Goal: Task Accomplishment & Management: Manage account settings

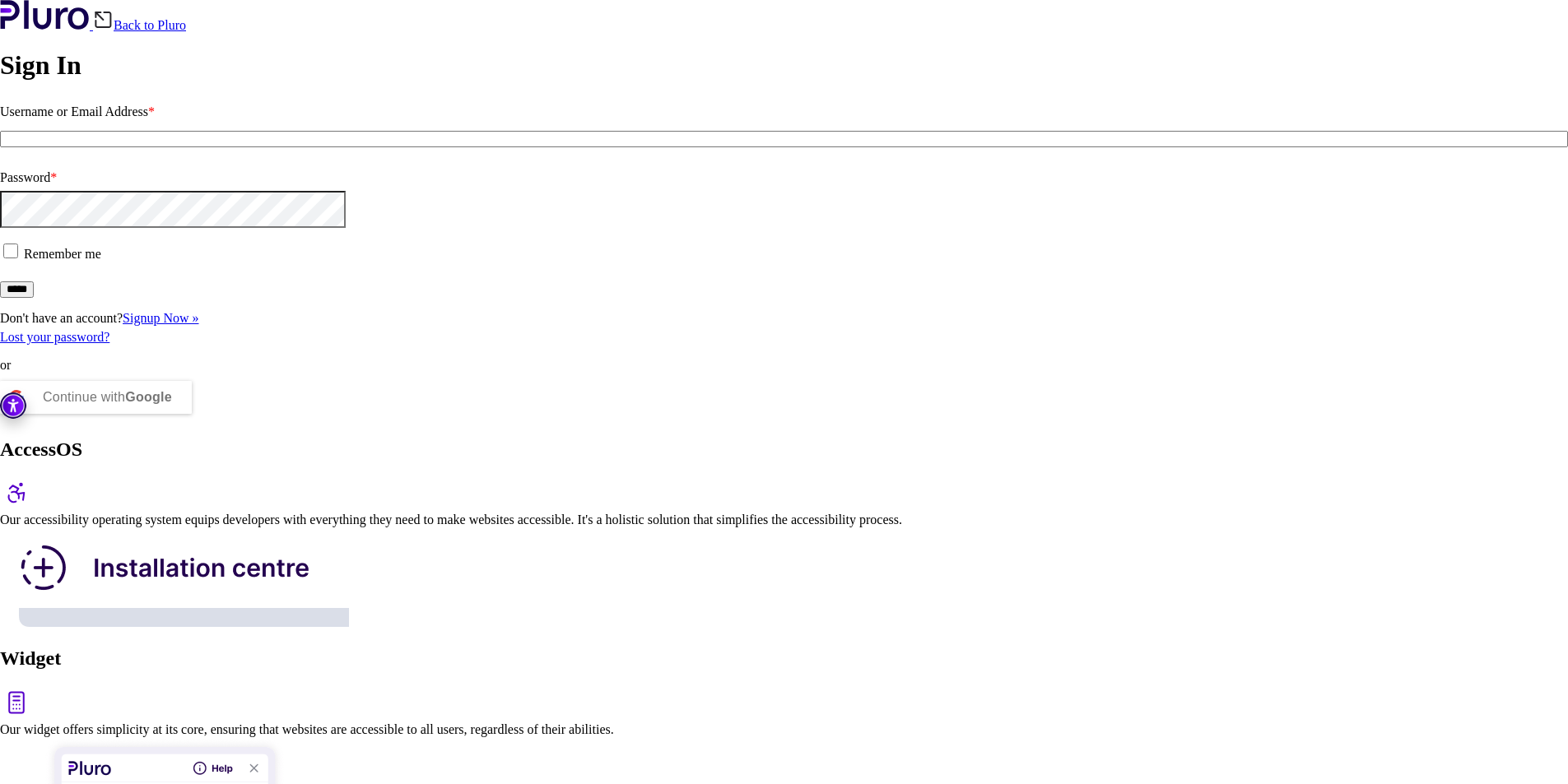
click at [239, 147] on input "Username or Email Address *" at bounding box center [784, 138] width 1568 height 16
type input "**********"
click at [33, 298] on input "*****" at bounding box center [16, 289] width 33 height 16
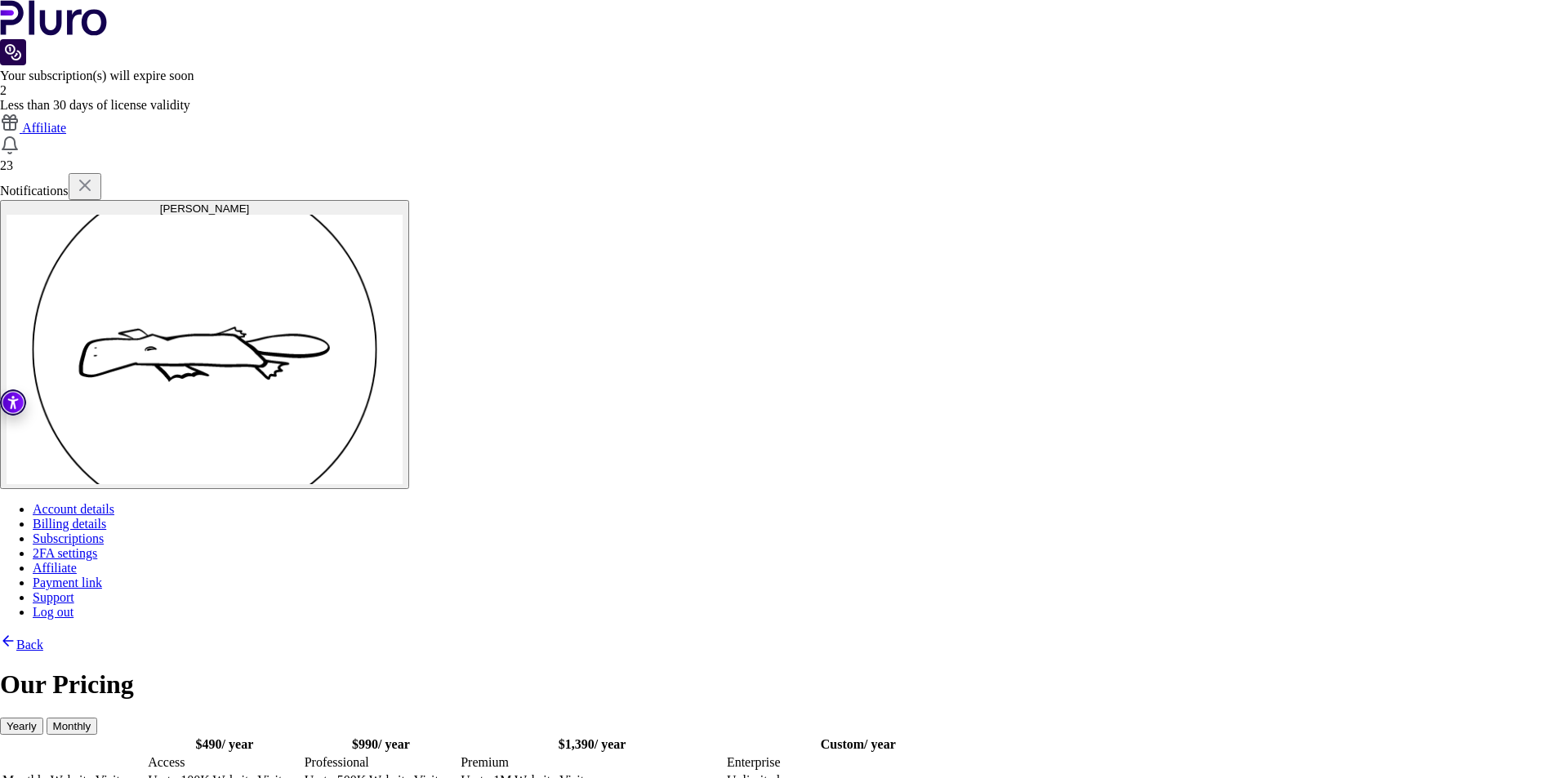
click at [222, 737] on bdi "$ 490" at bounding box center [209, 744] width 26 height 14
click at [57, 27] on img "Go to the home page logo Pluro" at bounding box center [54, 18] width 108 height 36
click at [222, 737] on bdi "$ 490" at bounding box center [209, 744] width 26 height 14
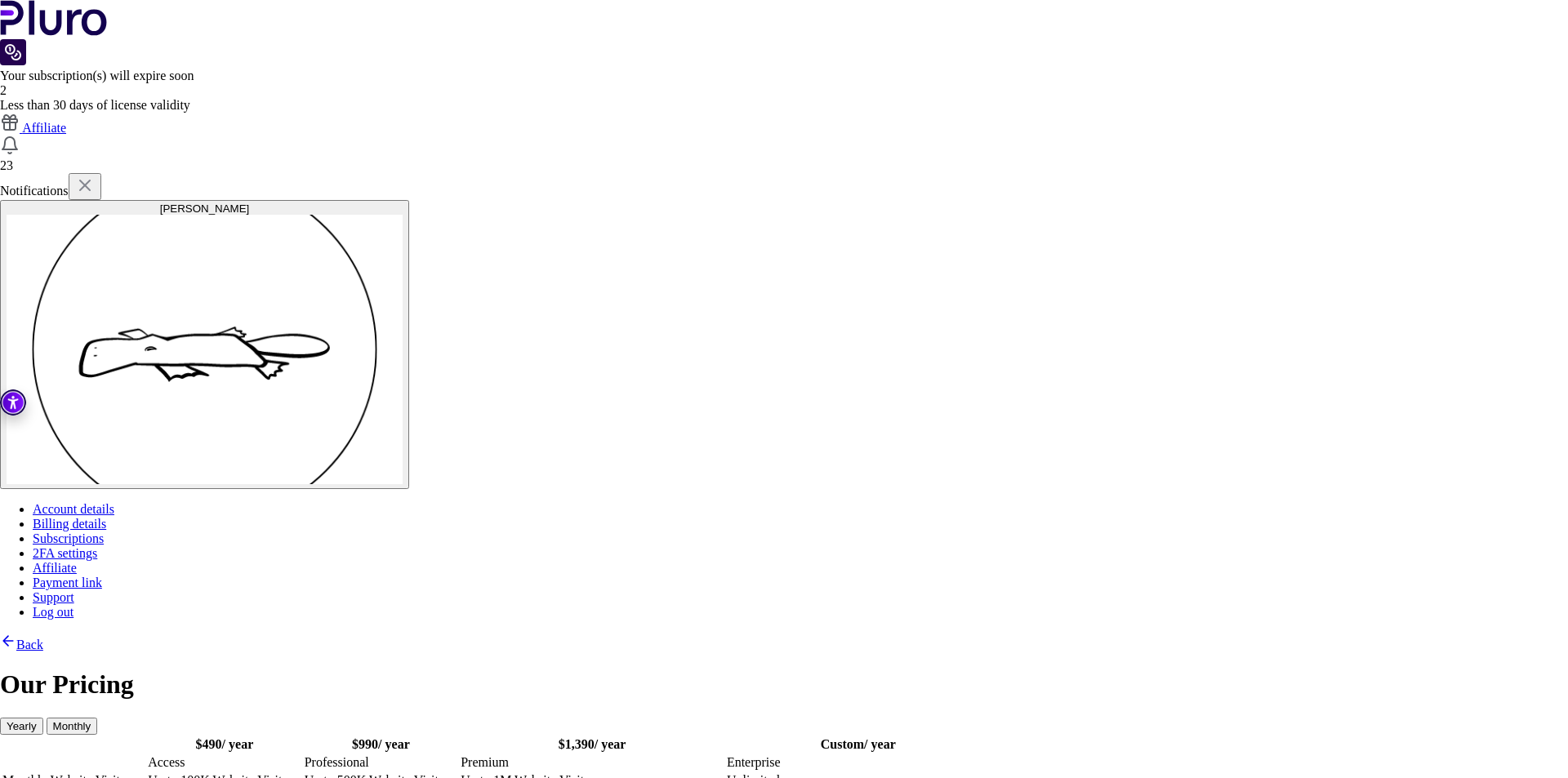
click at [16, 633] on icon at bounding box center [8, 641] width 16 height 16
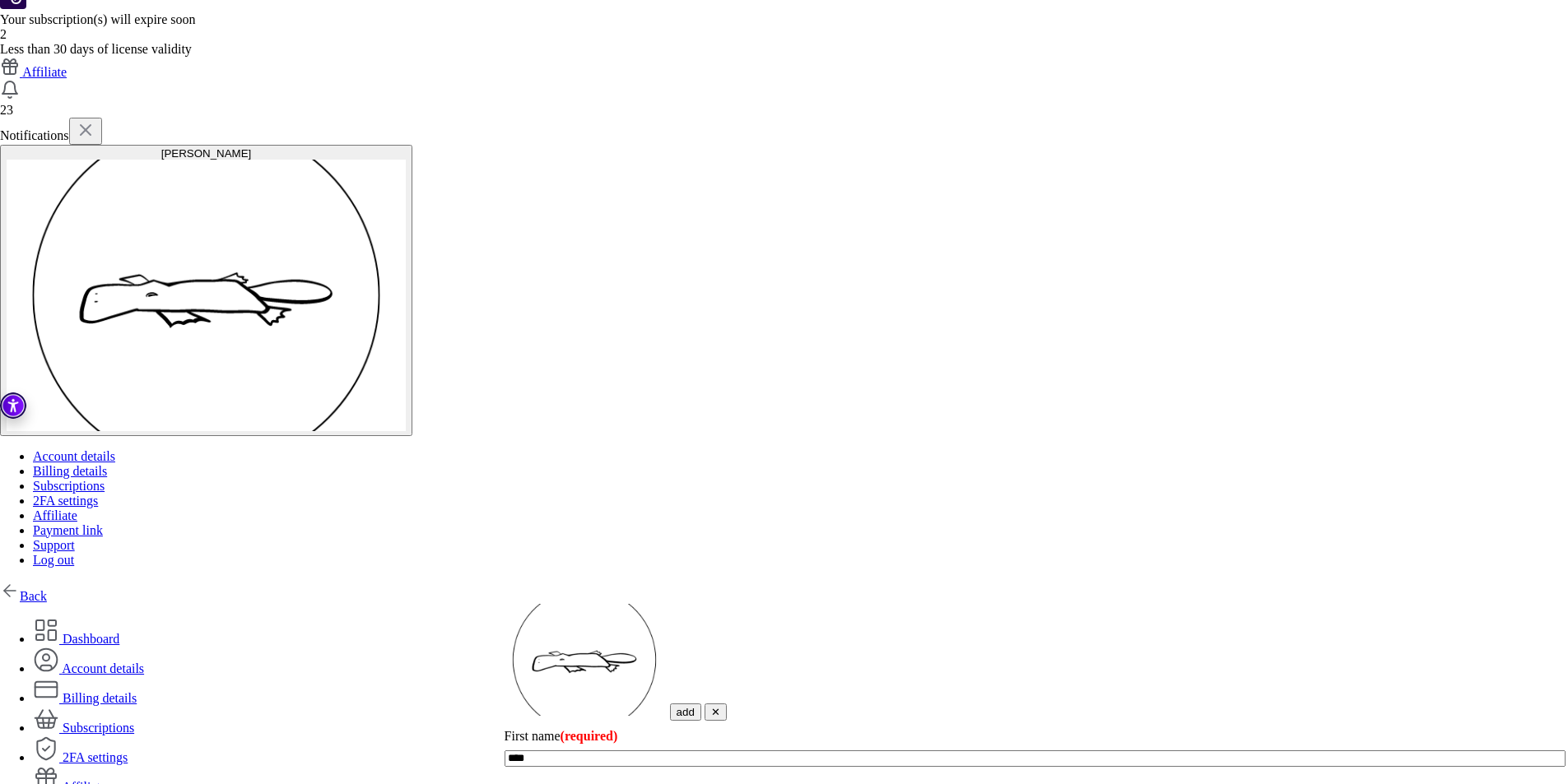
scroll to position [15, 0]
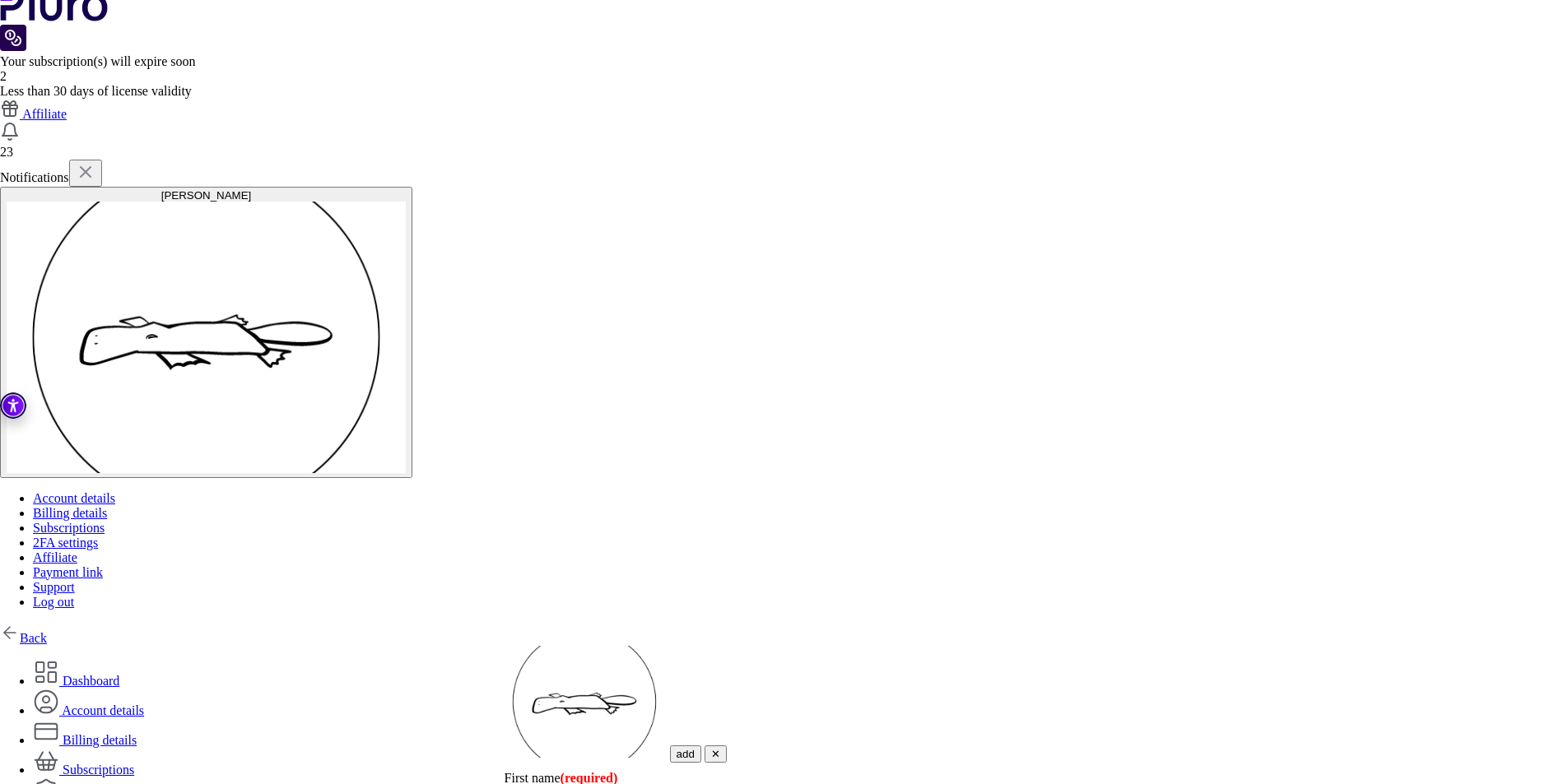
click at [134, 763] on link "Subscriptions" at bounding box center [84, 770] width 101 height 14
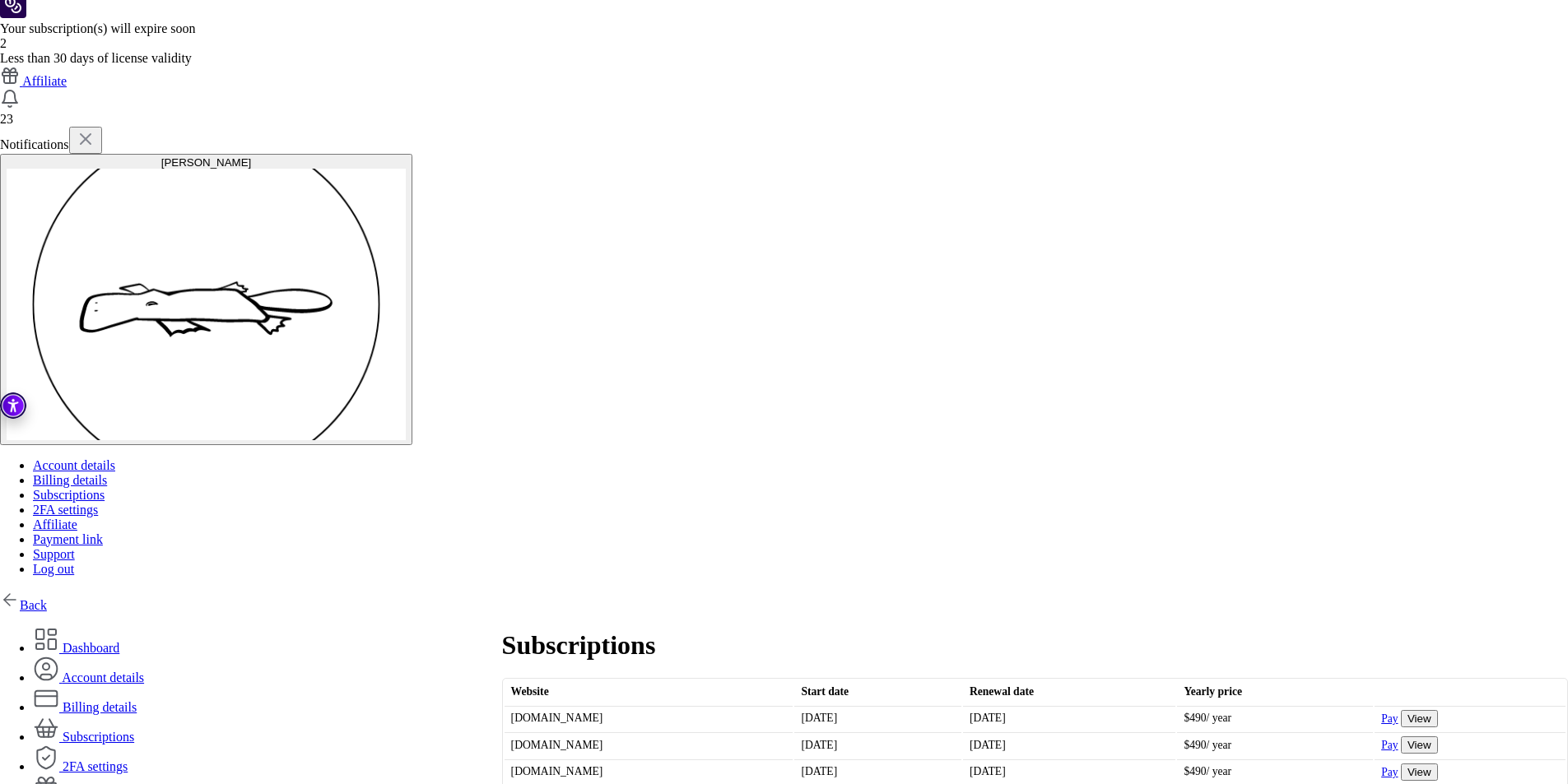
scroll to position [72, 0]
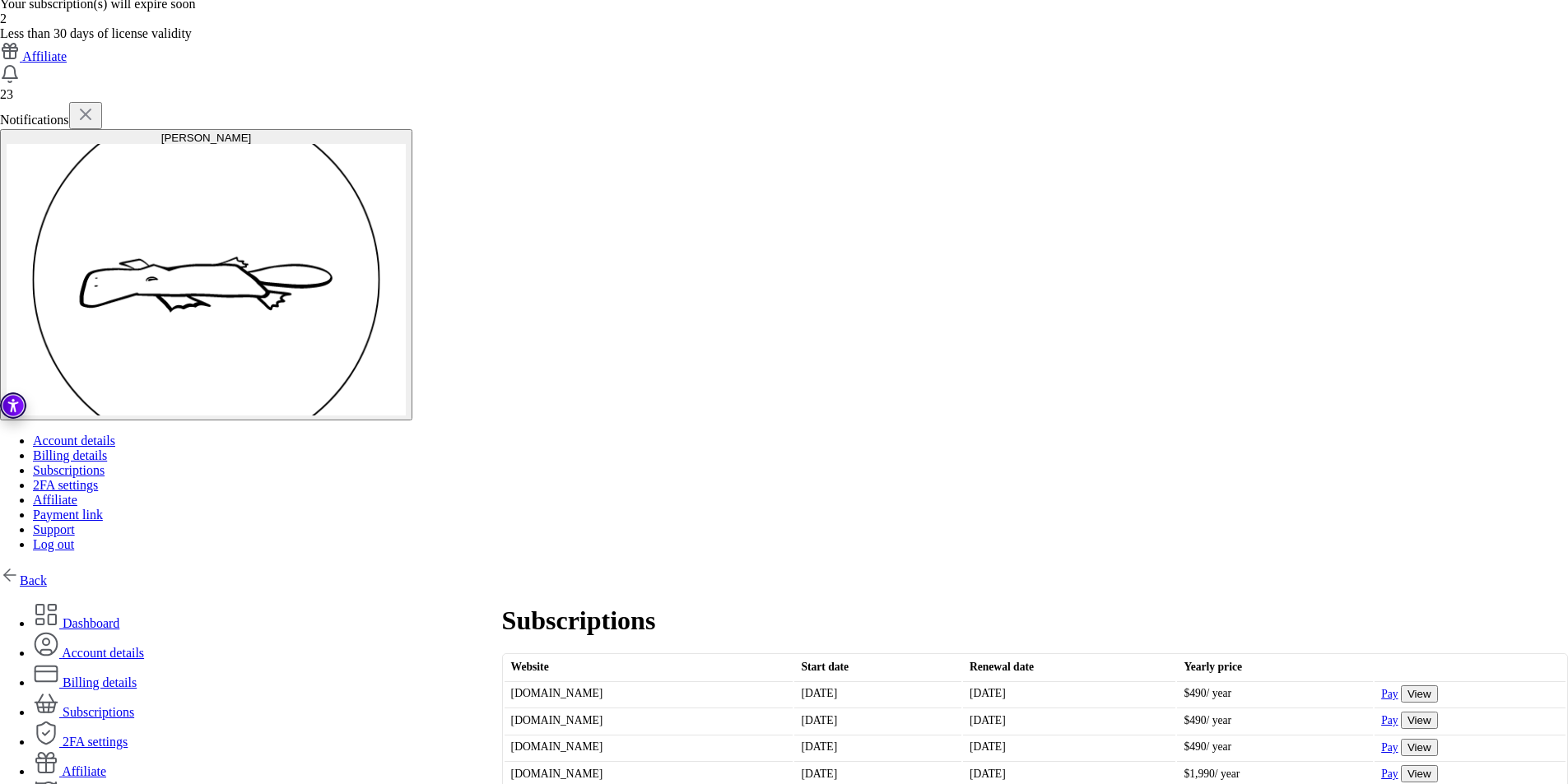
drag, startPoint x: 753, startPoint y: 530, endPoint x: 839, endPoint y: 525, distance: 86.1
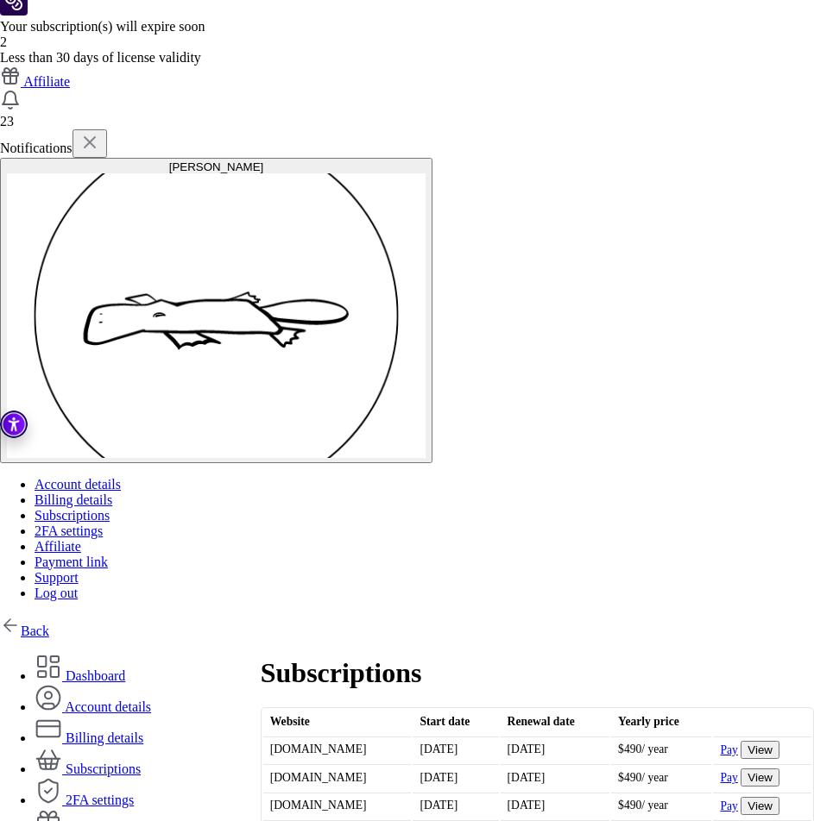
scroll to position [77, 0]
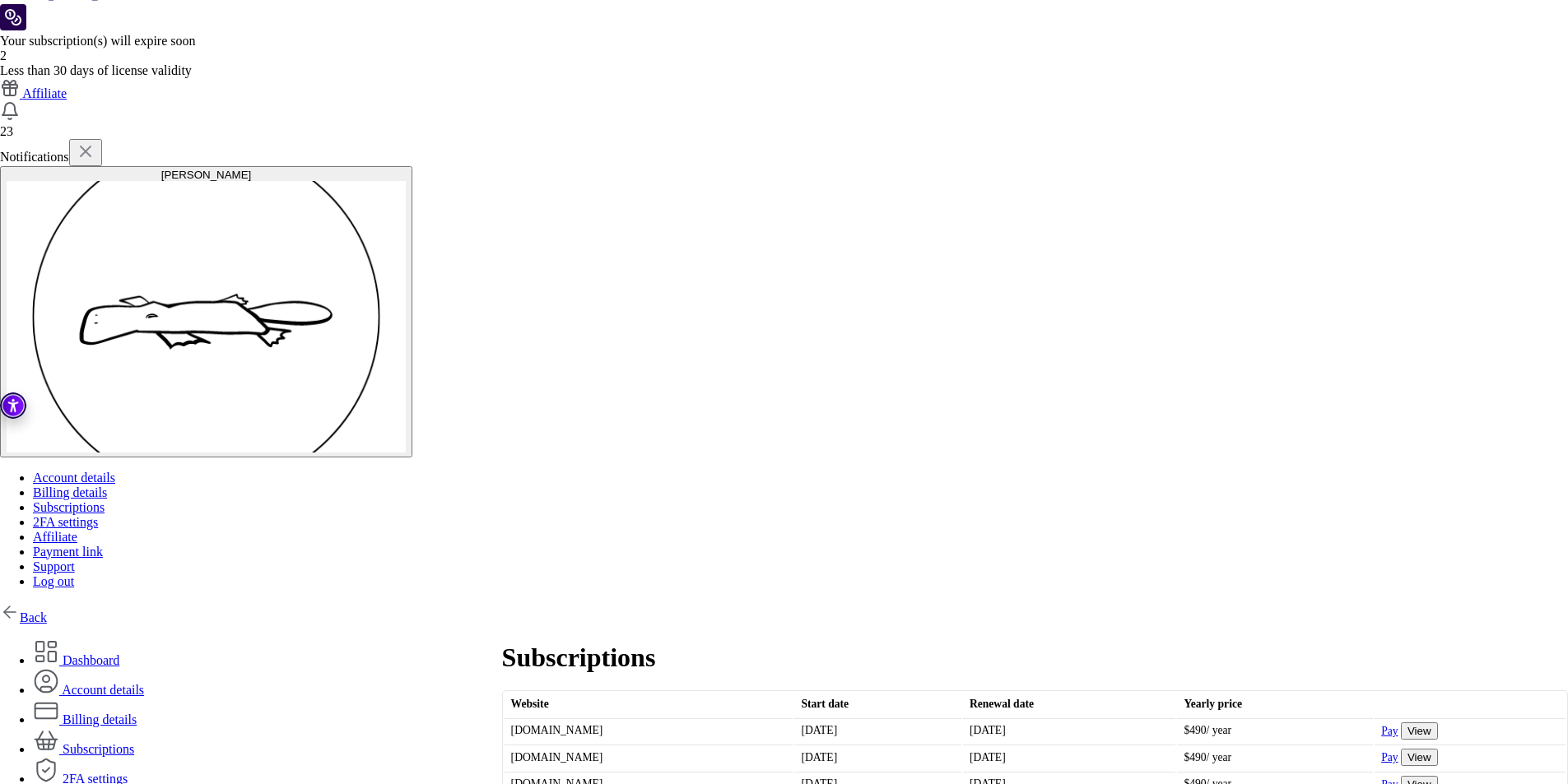
scroll to position [0, 0]
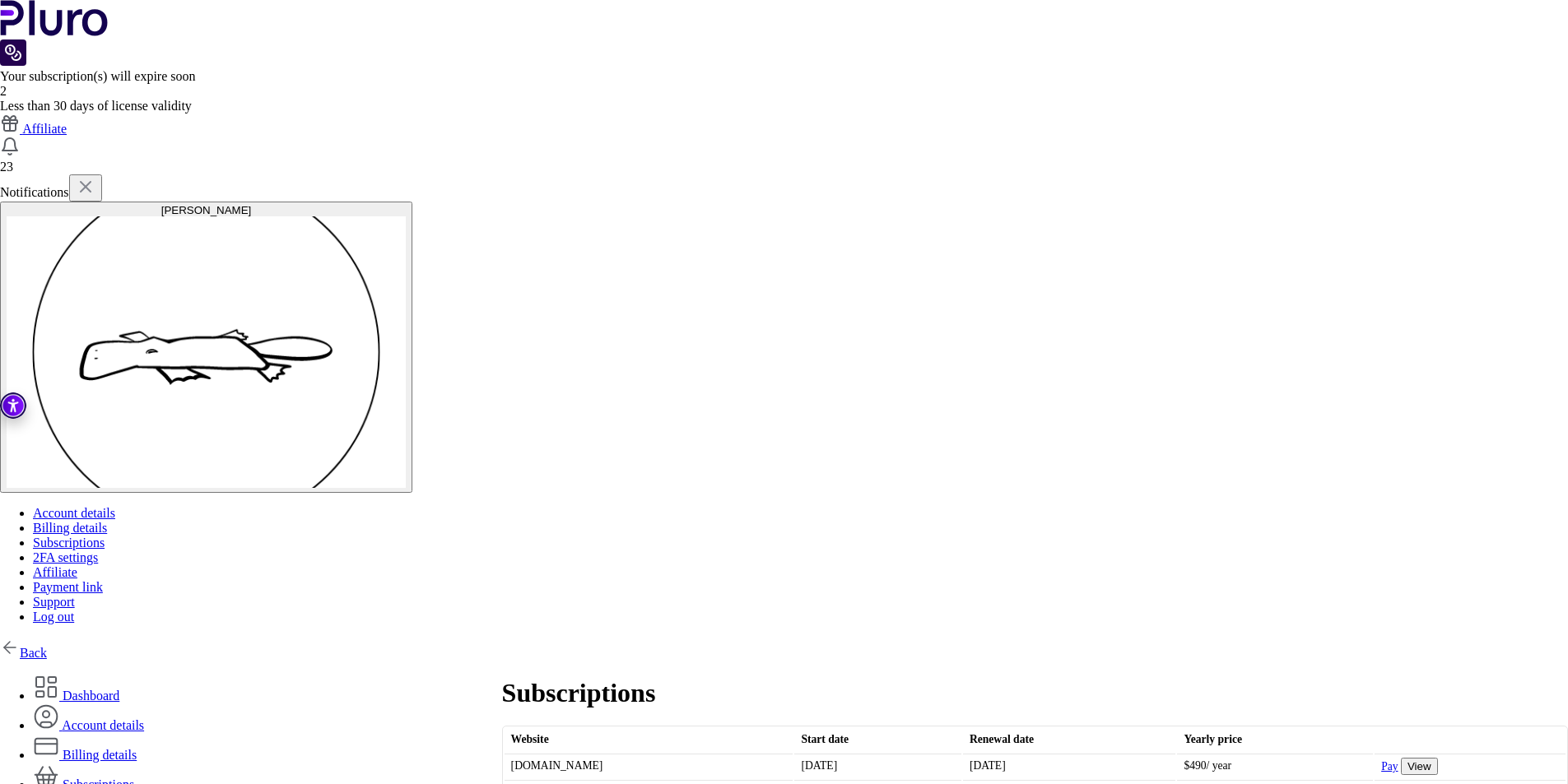
click at [119, 689] on link "Dashboard" at bounding box center [76, 695] width 87 height 14
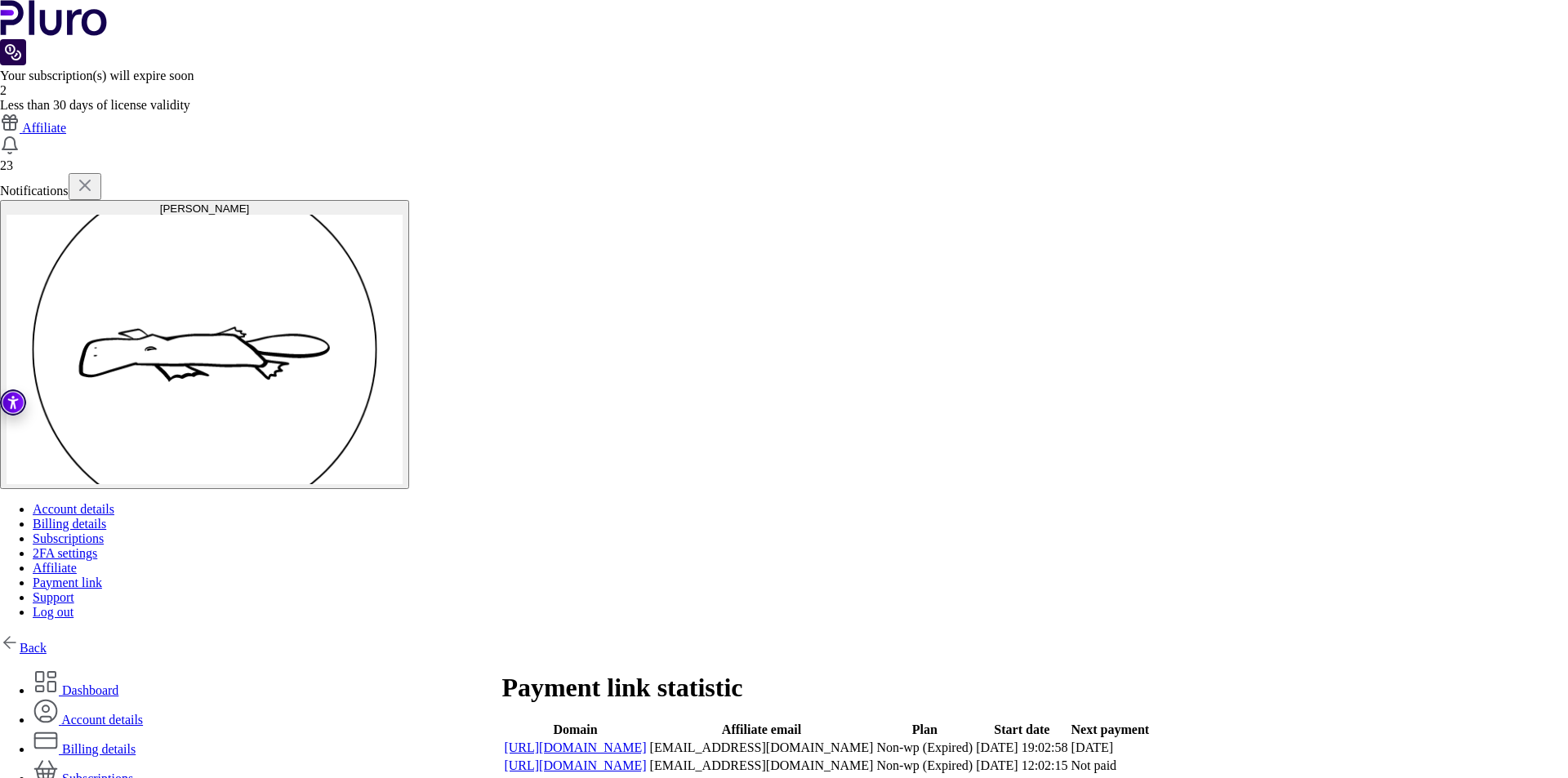
click at [133, 771] on link "Subscriptions" at bounding box center [83, 778] width 100 height 14
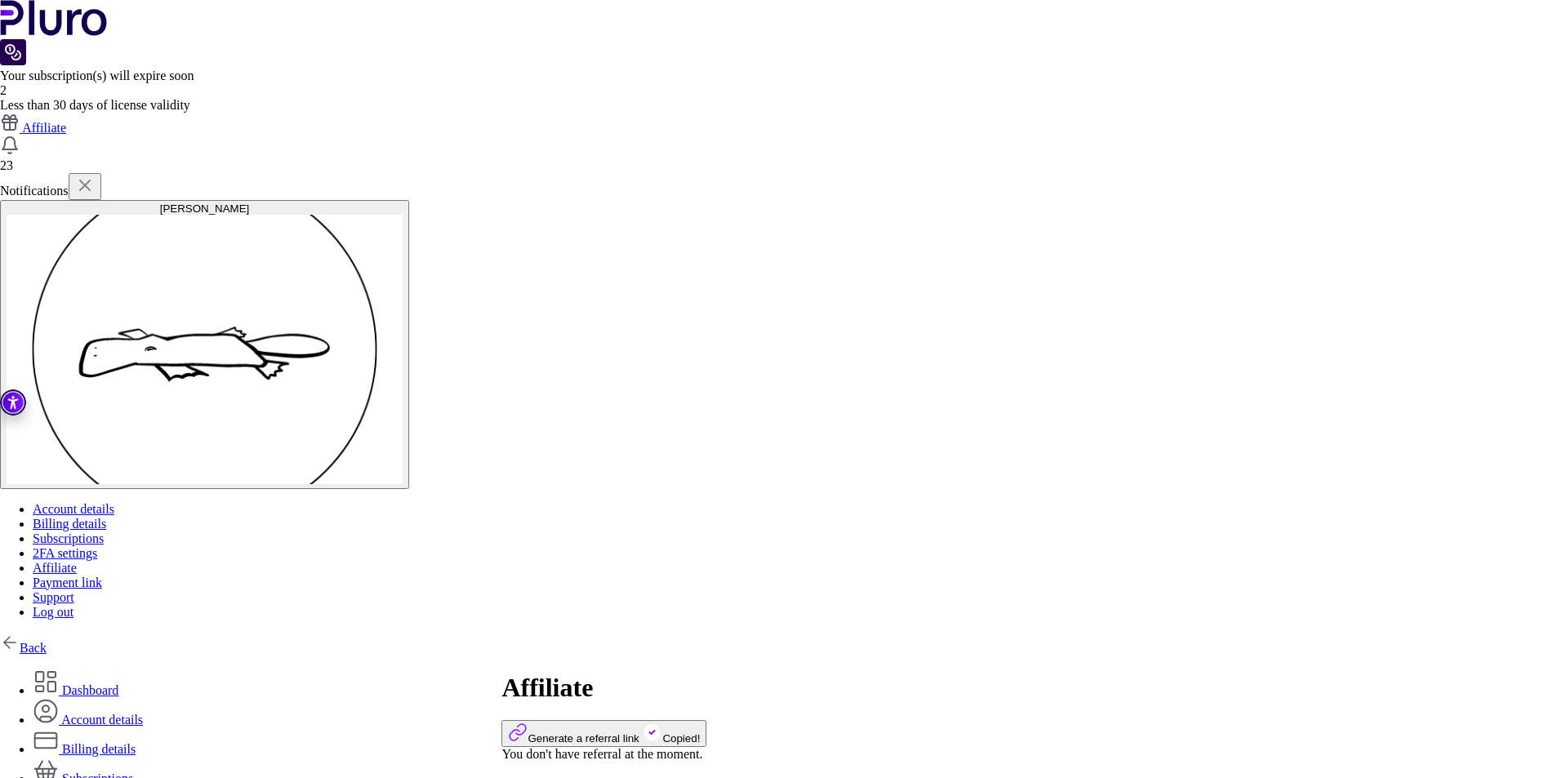
click at [133, 771] on link "Subscriptions" at bounding box center [83, 778] width 100 height 14
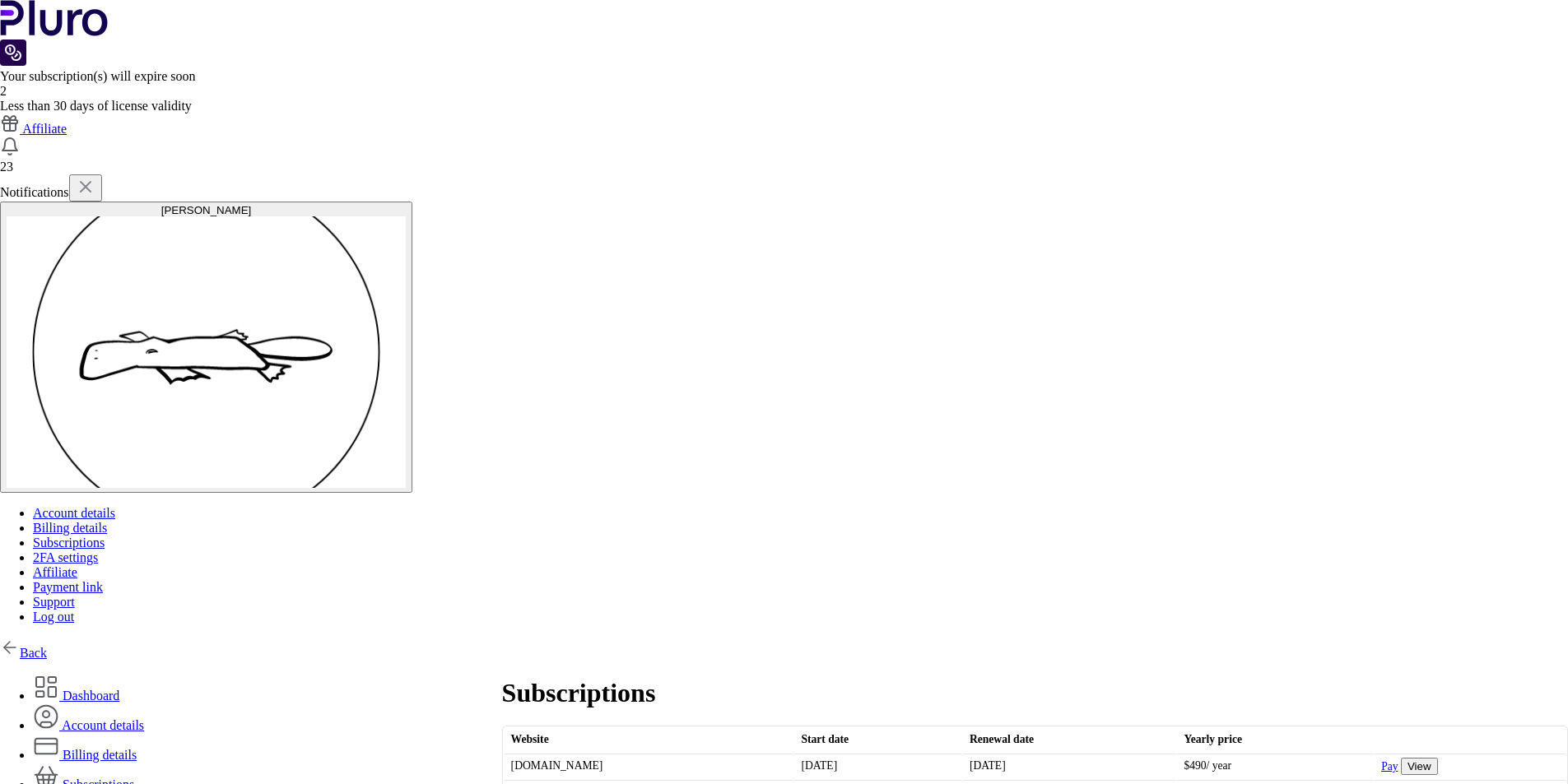
click at [119, 689] on link "Dashboard" at bounding box center [76, 695] width 87 height 14
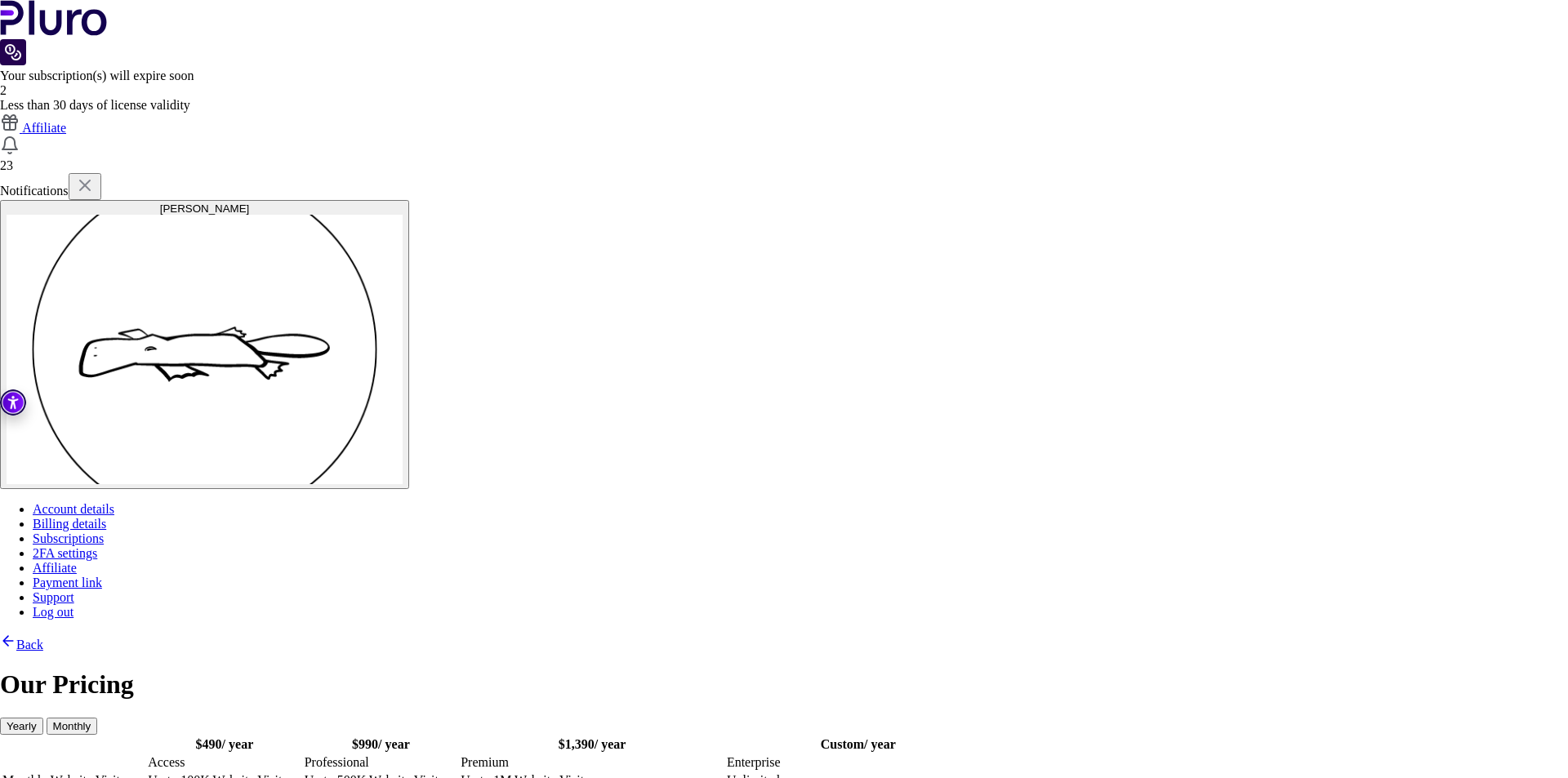
click at [302, 754] on td "Access" at bounding box center [224, 762] width 155 height 16
click at [16, 633] on icon at bounding box center [8, 641] width 16 height 16
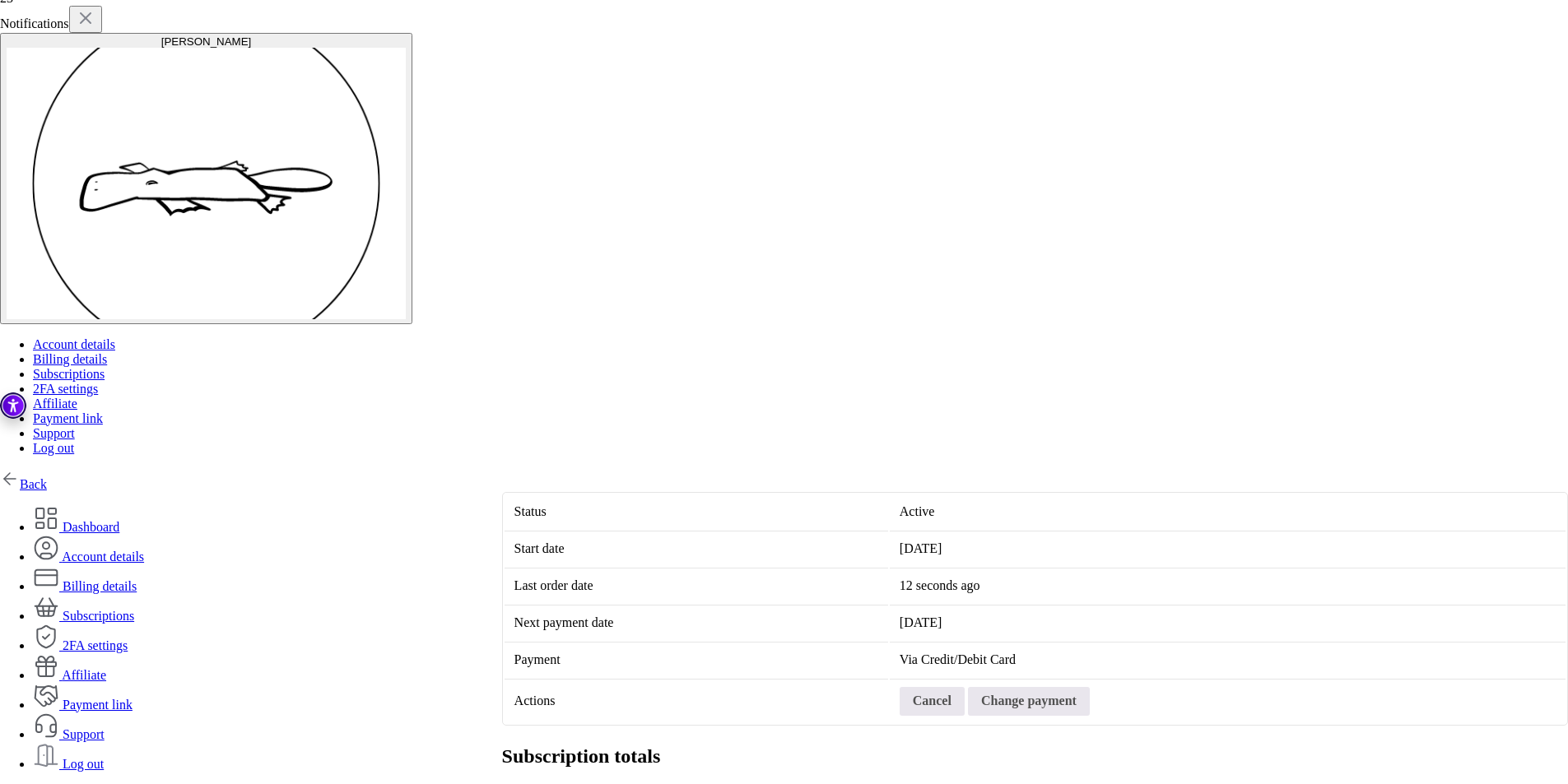
scroll to position [203, 0]
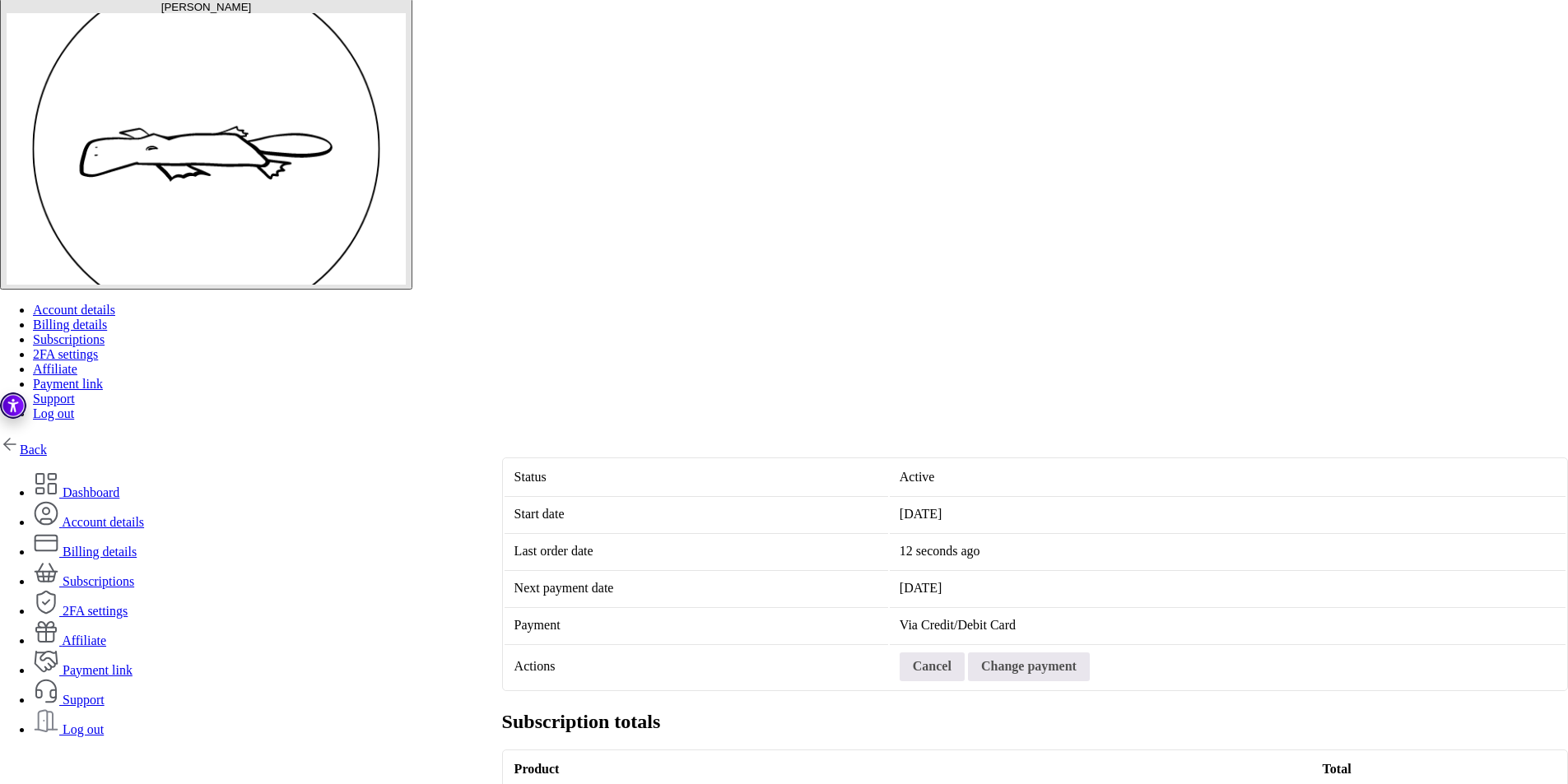
drag, startPoint x: 772, startPoint y: 718, endPoint x: 535, endPoint y: 578, distance: 275.3
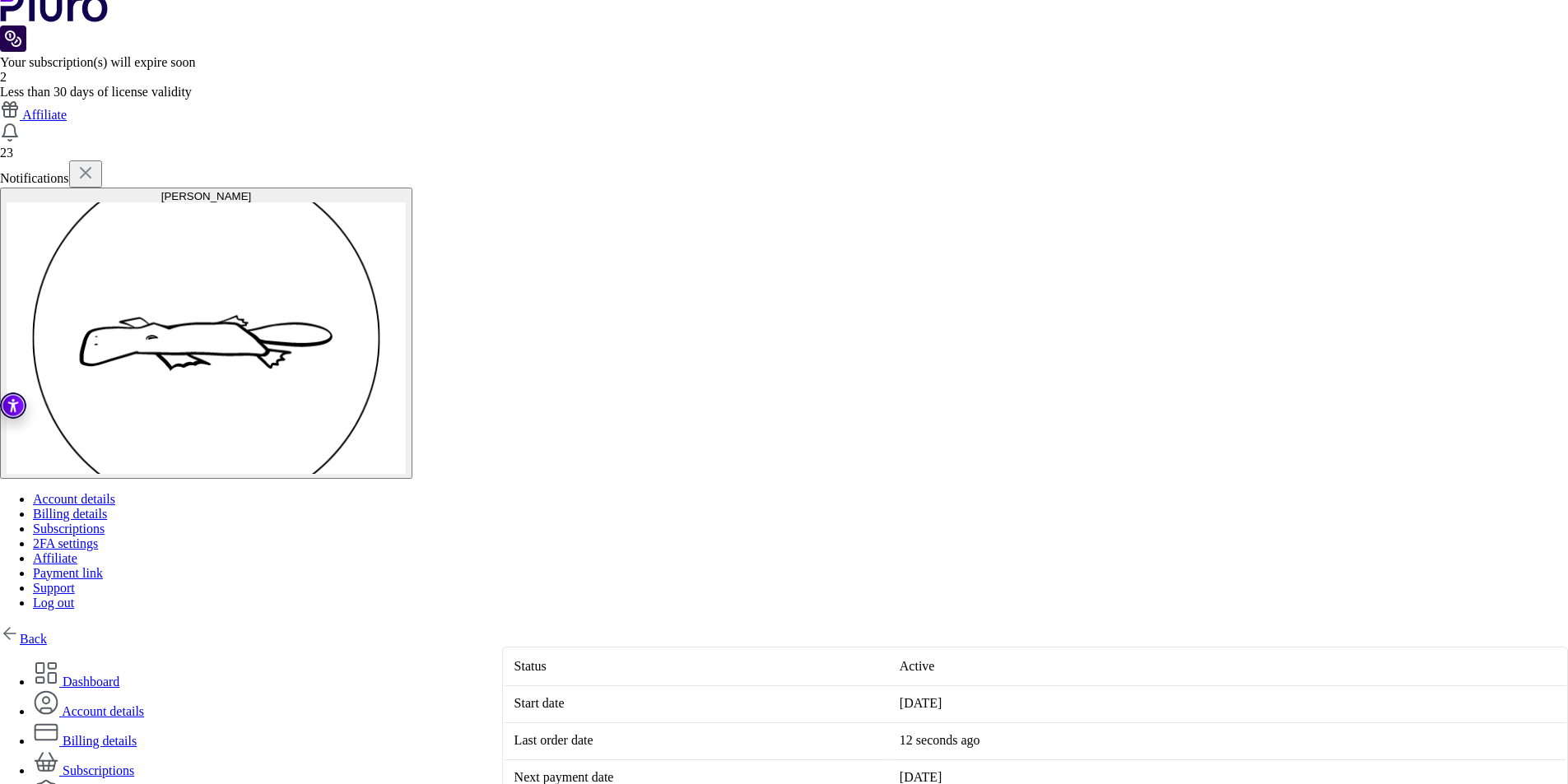
scroll to position [0, 0]
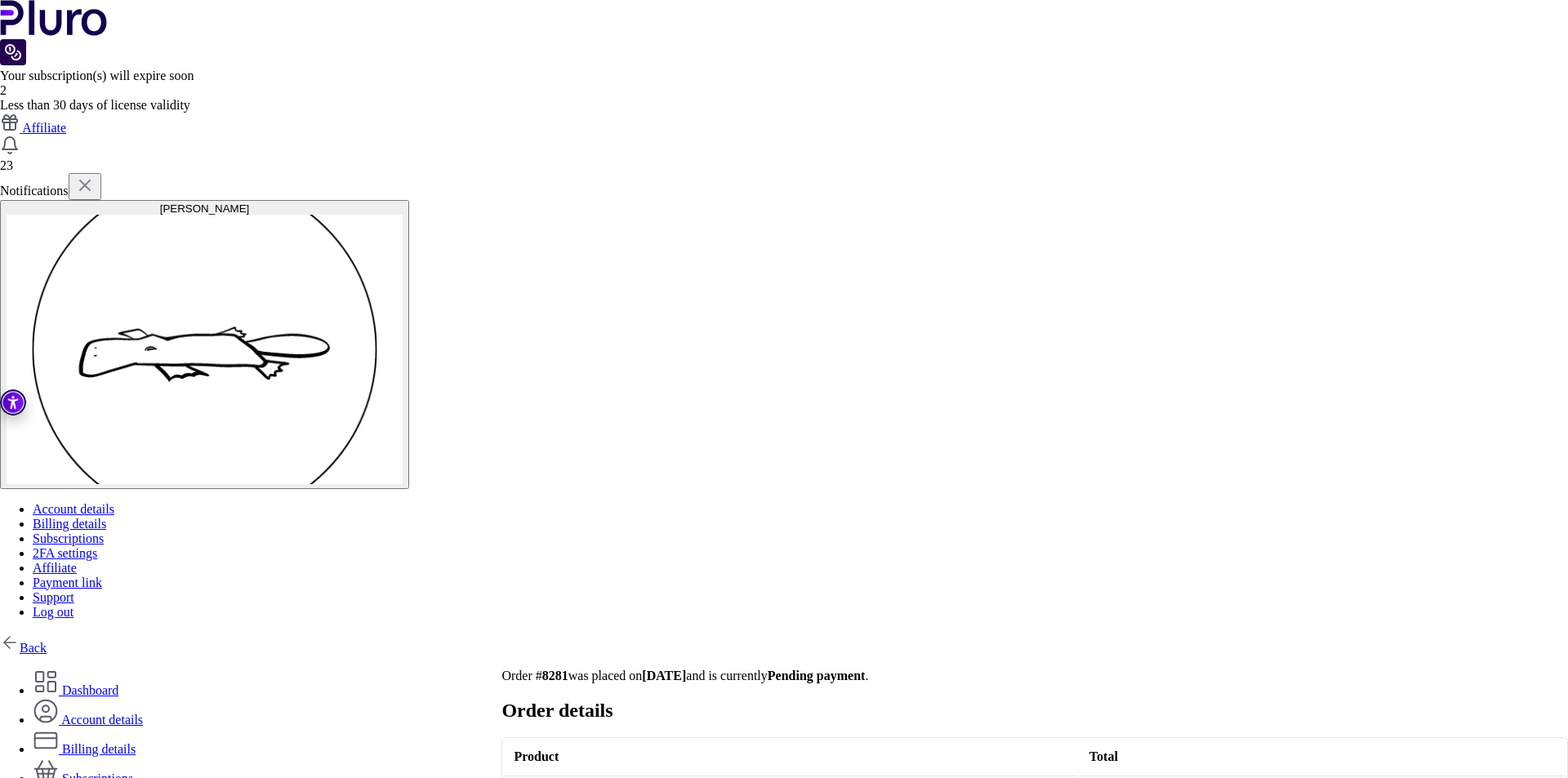
click at [135, 742] on link "Billing details" at bounding box center [84, 749] width 103 height 14
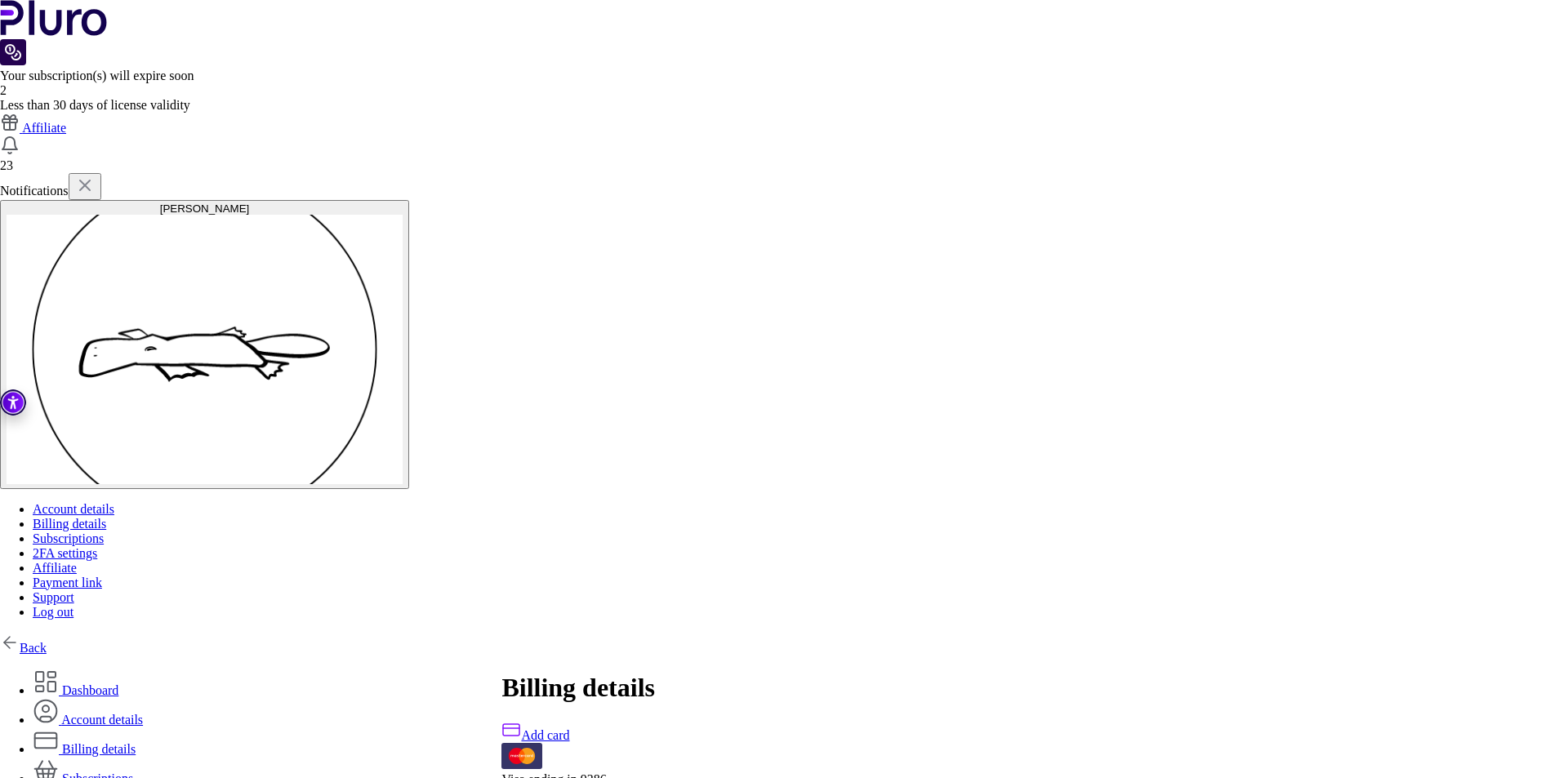
click at [143, 713] on link "Account details" at bounding box center [88, 719] width 110 height 14
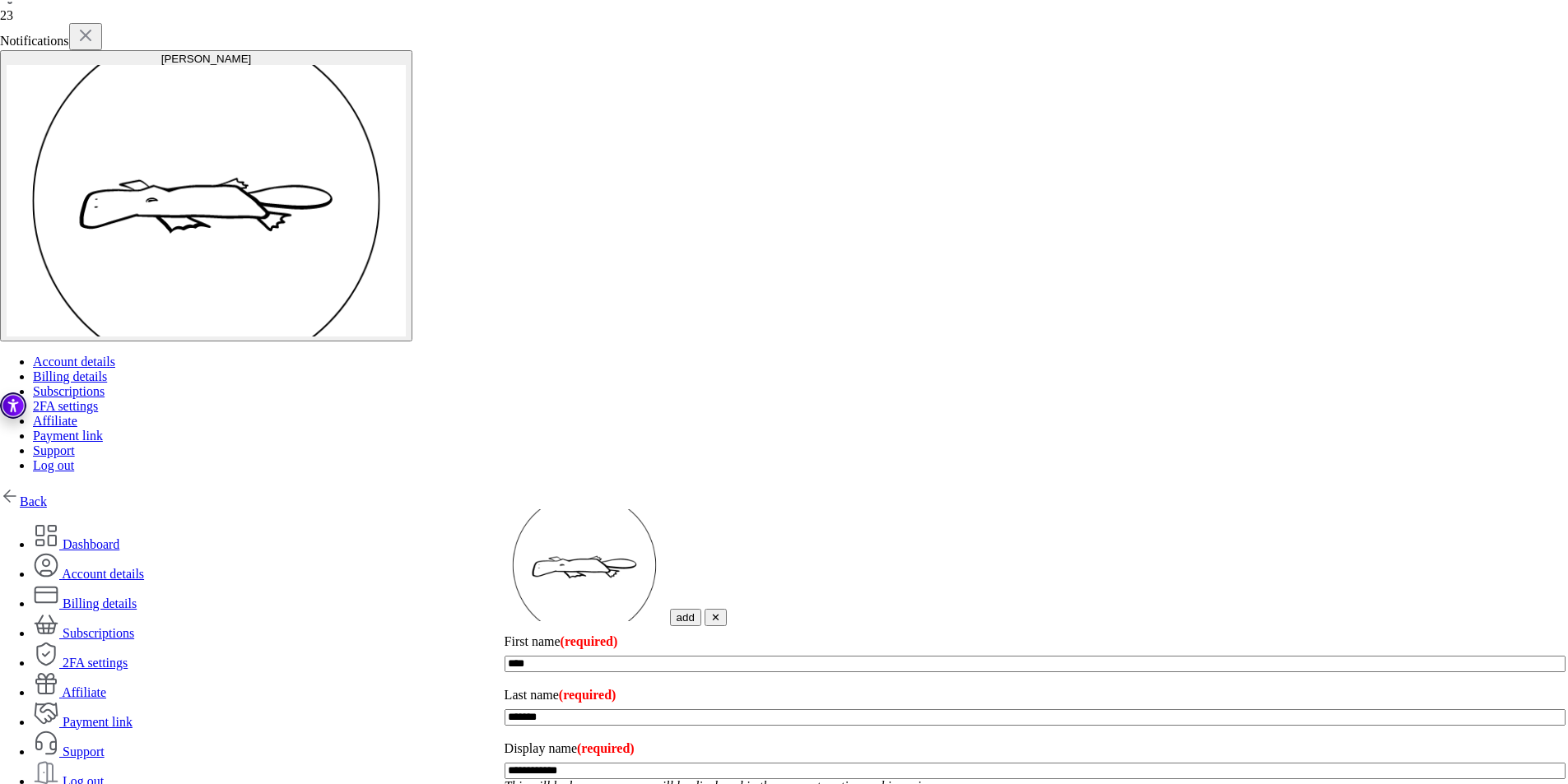
scroll to position [179, 0]
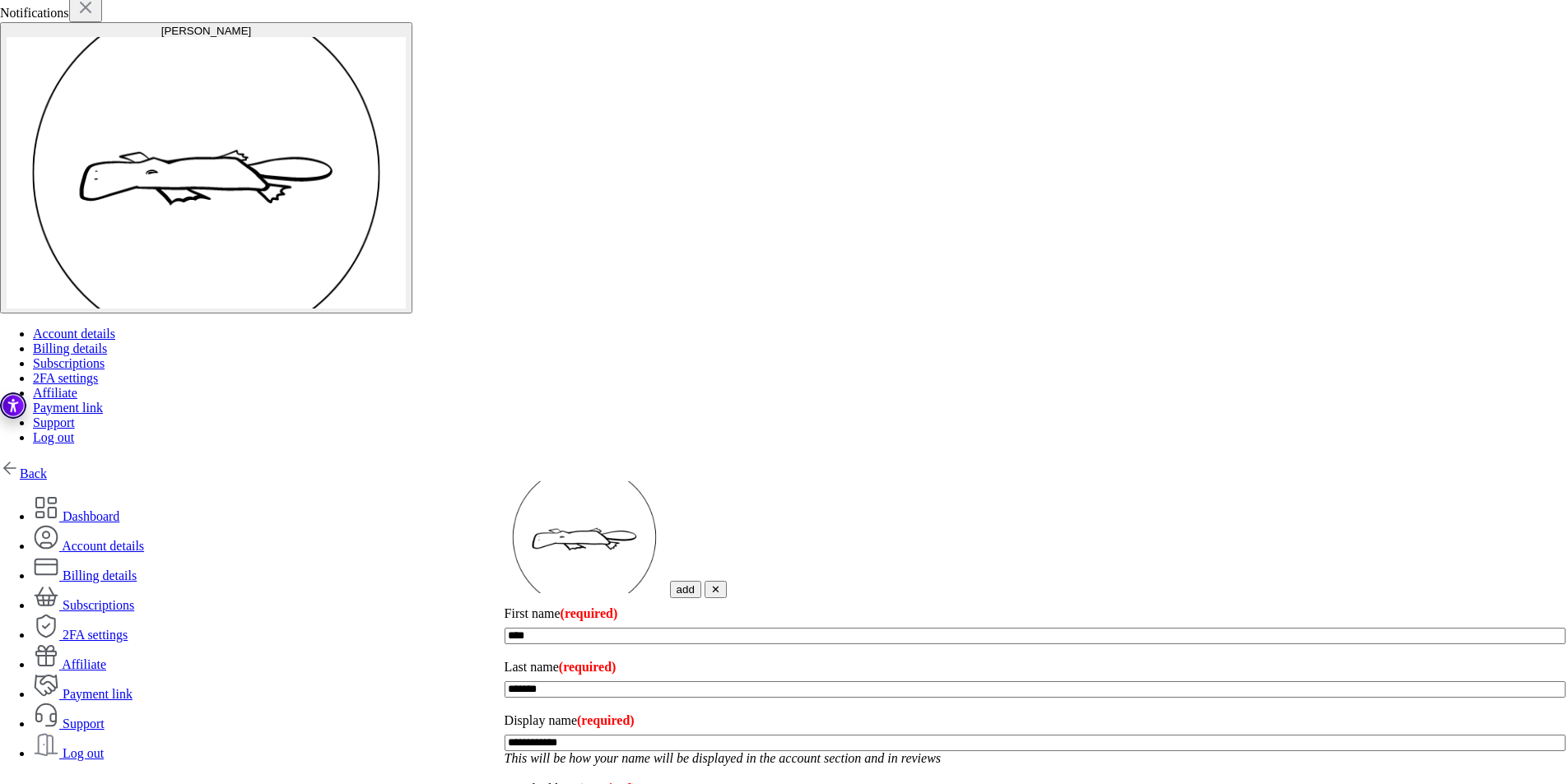
drag, startPoint x: 639, startPoint y: 539, endPoint x: 537, endPoint y: 548, distance: 102.4
drag, startPoint x: 650, startPoint y: 627, endPoint x: 547, endPoint y: 616, distance: 103.6
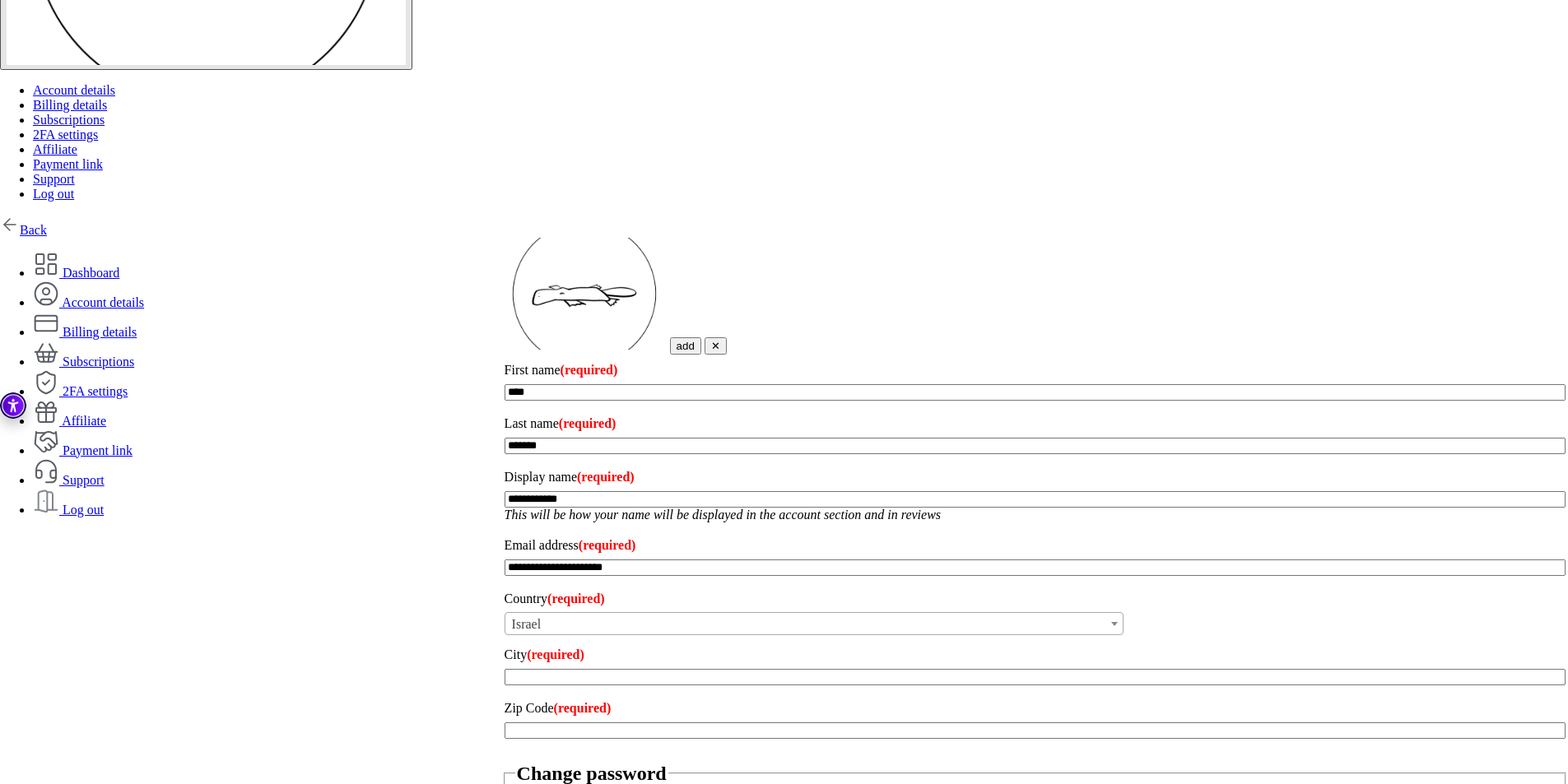
scroll to position [426, 0]
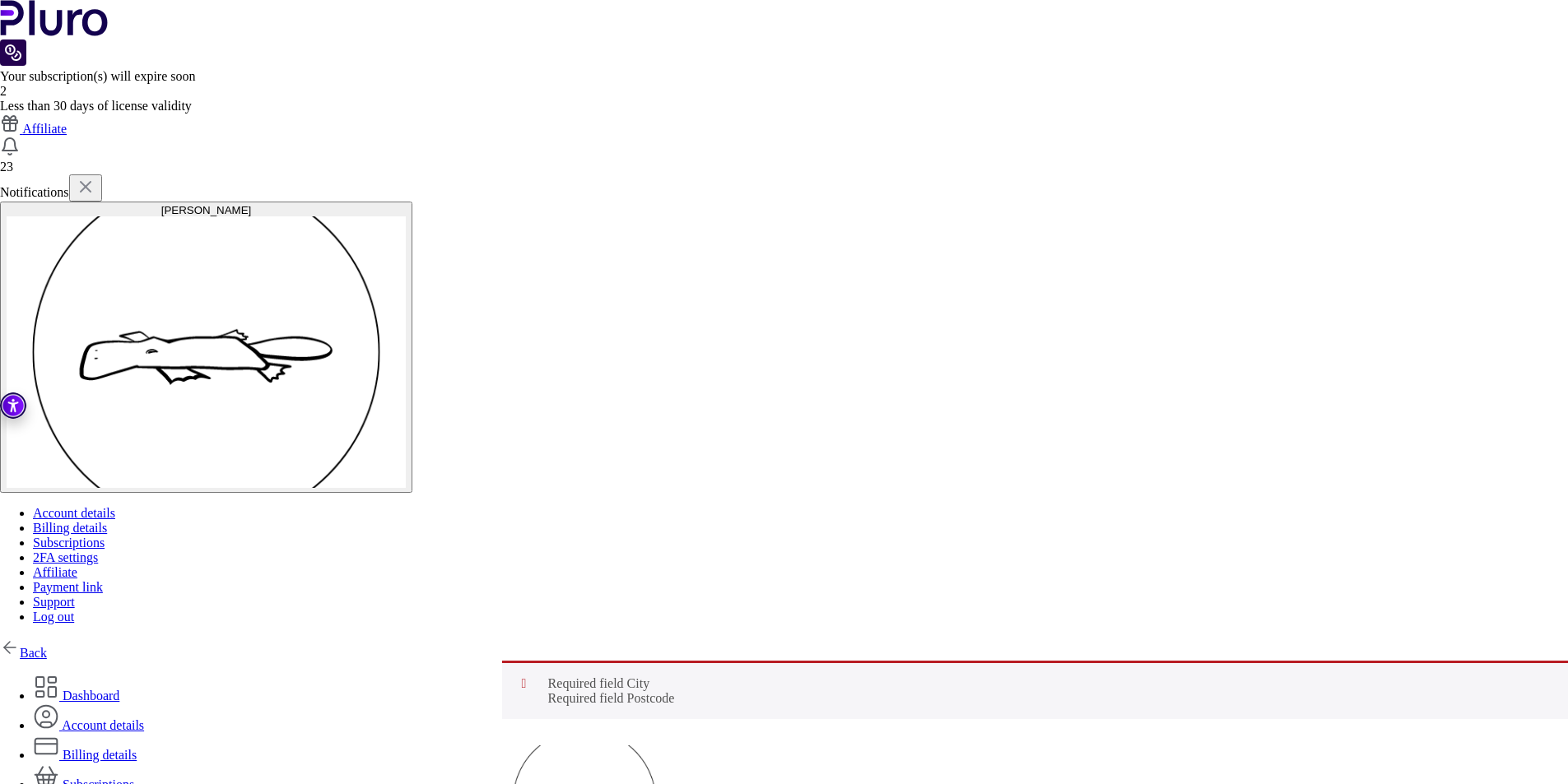
click at [119, 689] on link "Dashboard" at bounding box center [76, 695] width 87 height 14
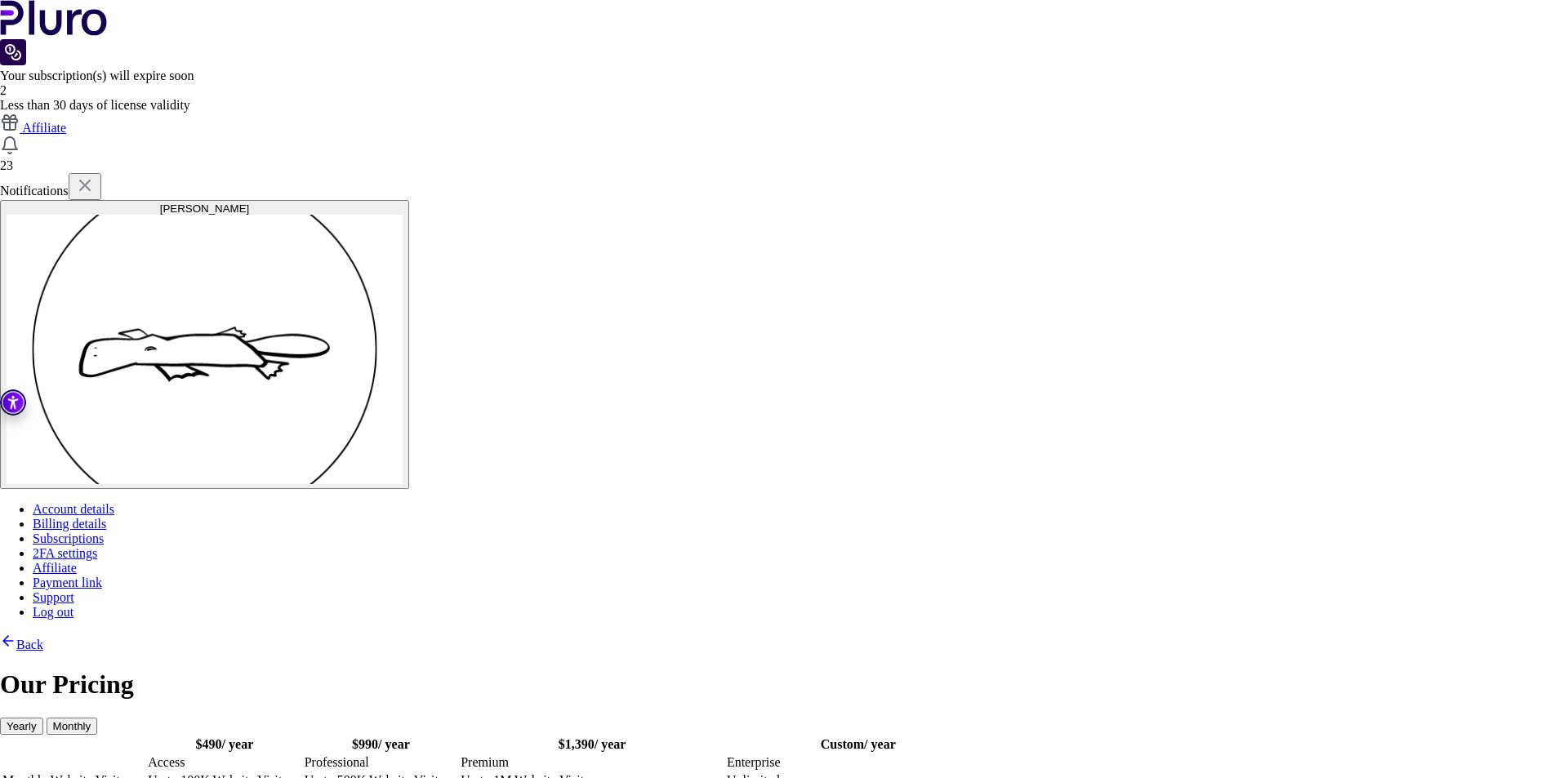
click at [222, 737] on bdi "$ 490" at bounding box center [209, 744] width 26 height 14
click at [44, 638] on link "Back" at bounding box center [22, 645] width 44 height 14
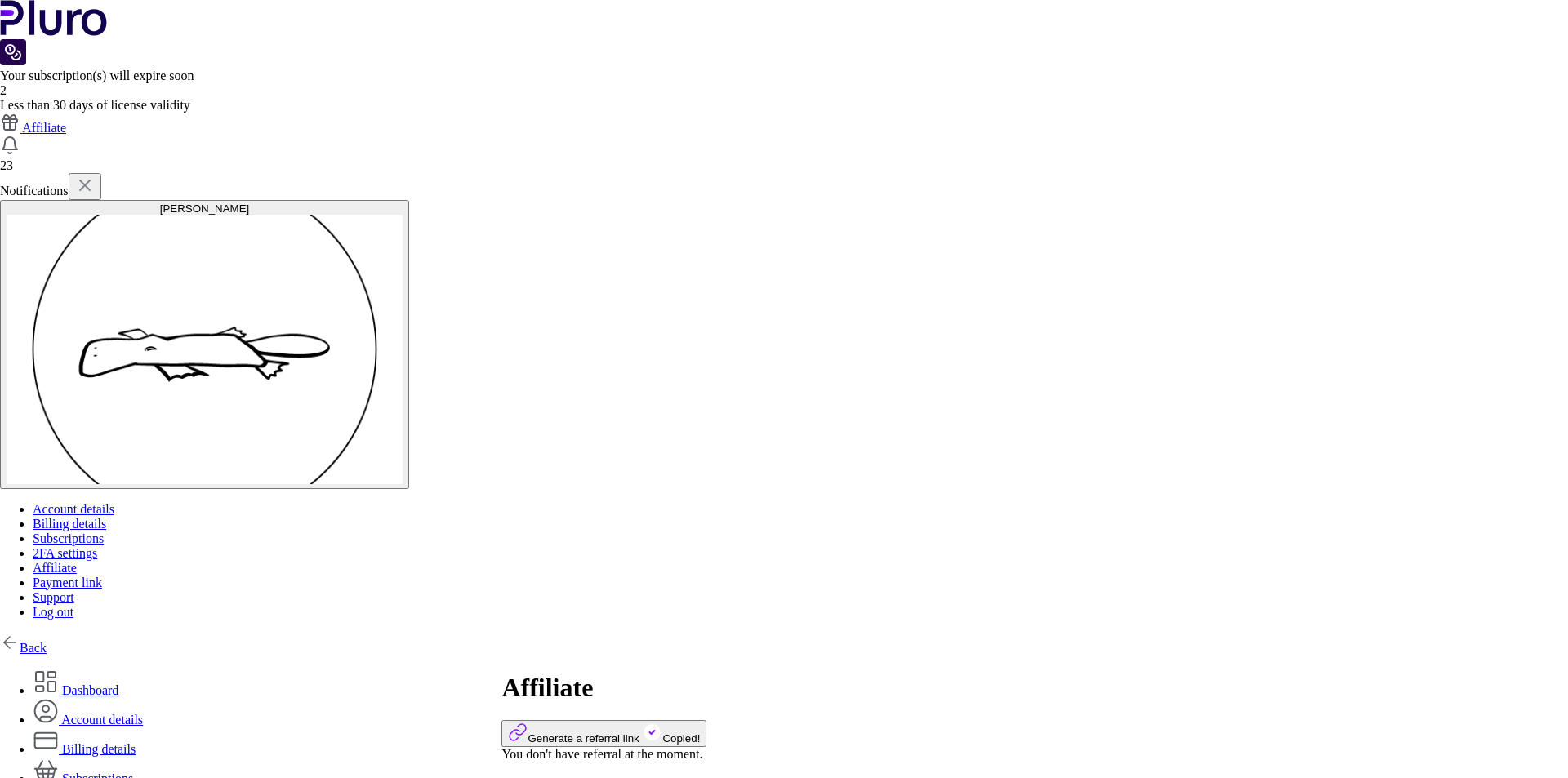
click at [639, 733] on span "Generate a referral link" at bounding box center [573, 738] width 131 height 12
click at [20, 633] on img at bounding box center [9, 643] width 20 height 20
click at [402, 203] on div "[PERSON_NAME]" at bounding box center [204, 208] width 396 height 12
drag, startPoint x: 1289, startPoint y: 200, endPoint x: 1289, endPoint y: 54, distance: 146.0
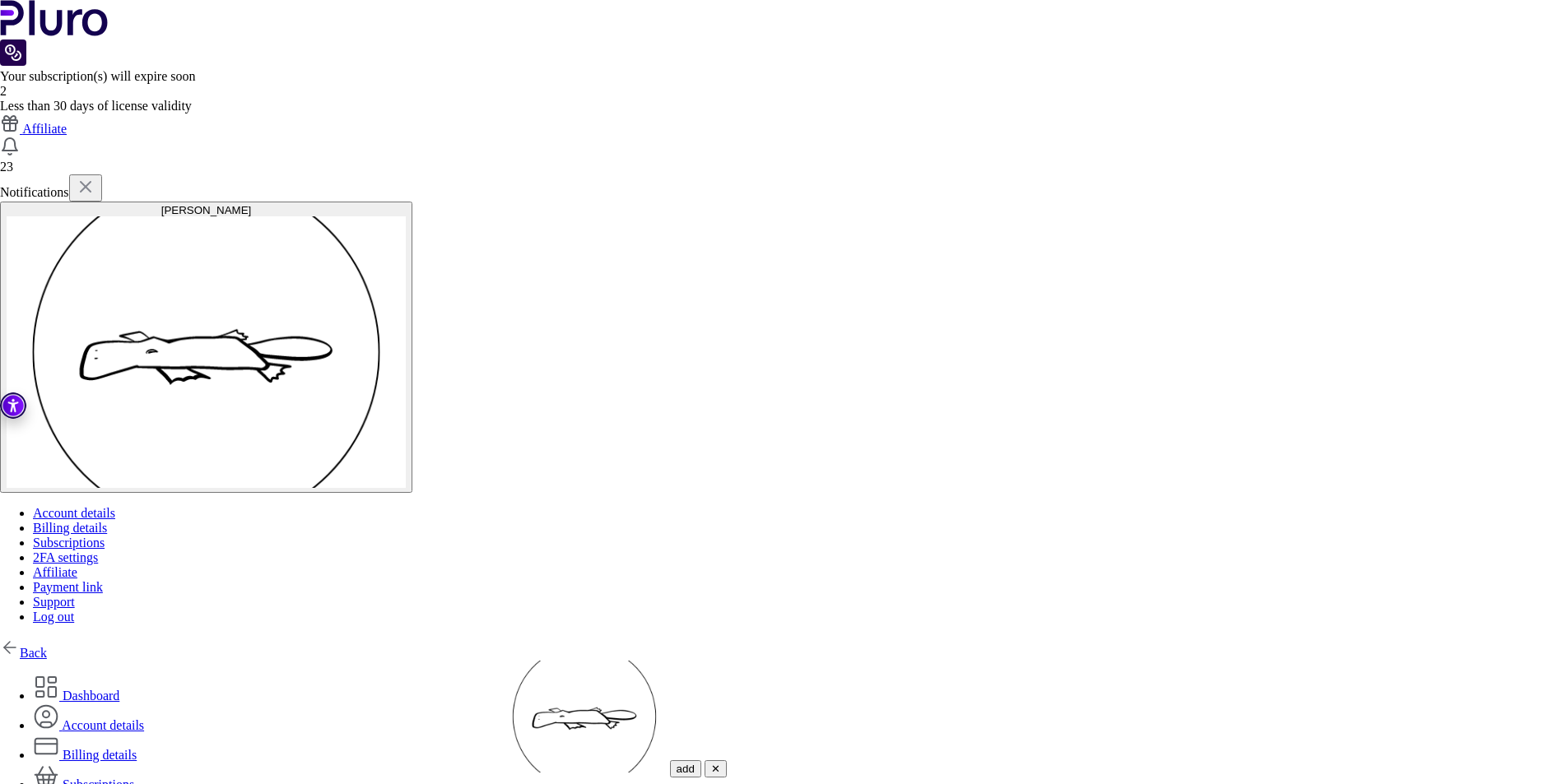
click at [47, 646] on link "Back" at bounding box center [23, 652] width 47 height 14
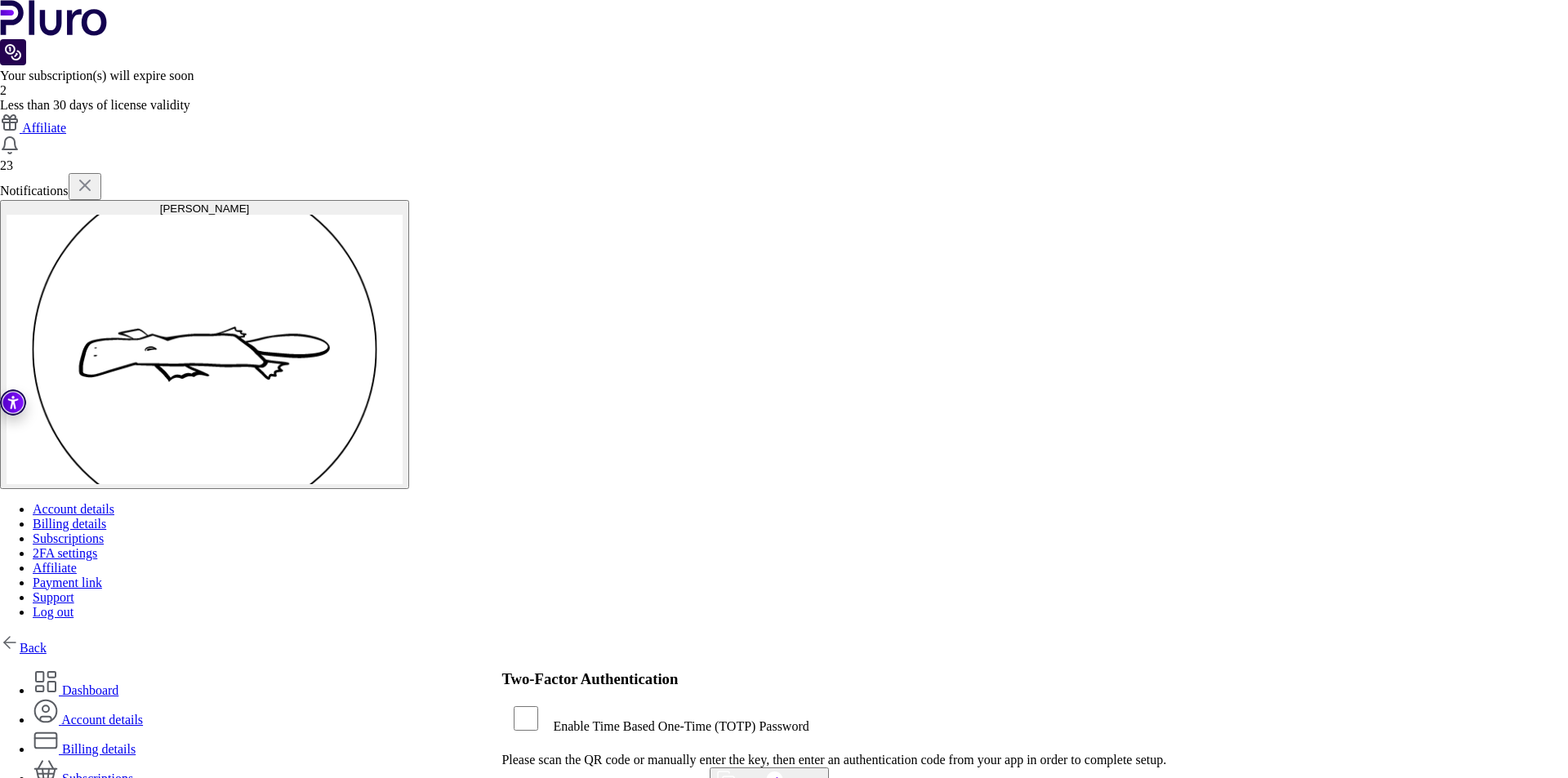
type input "******"
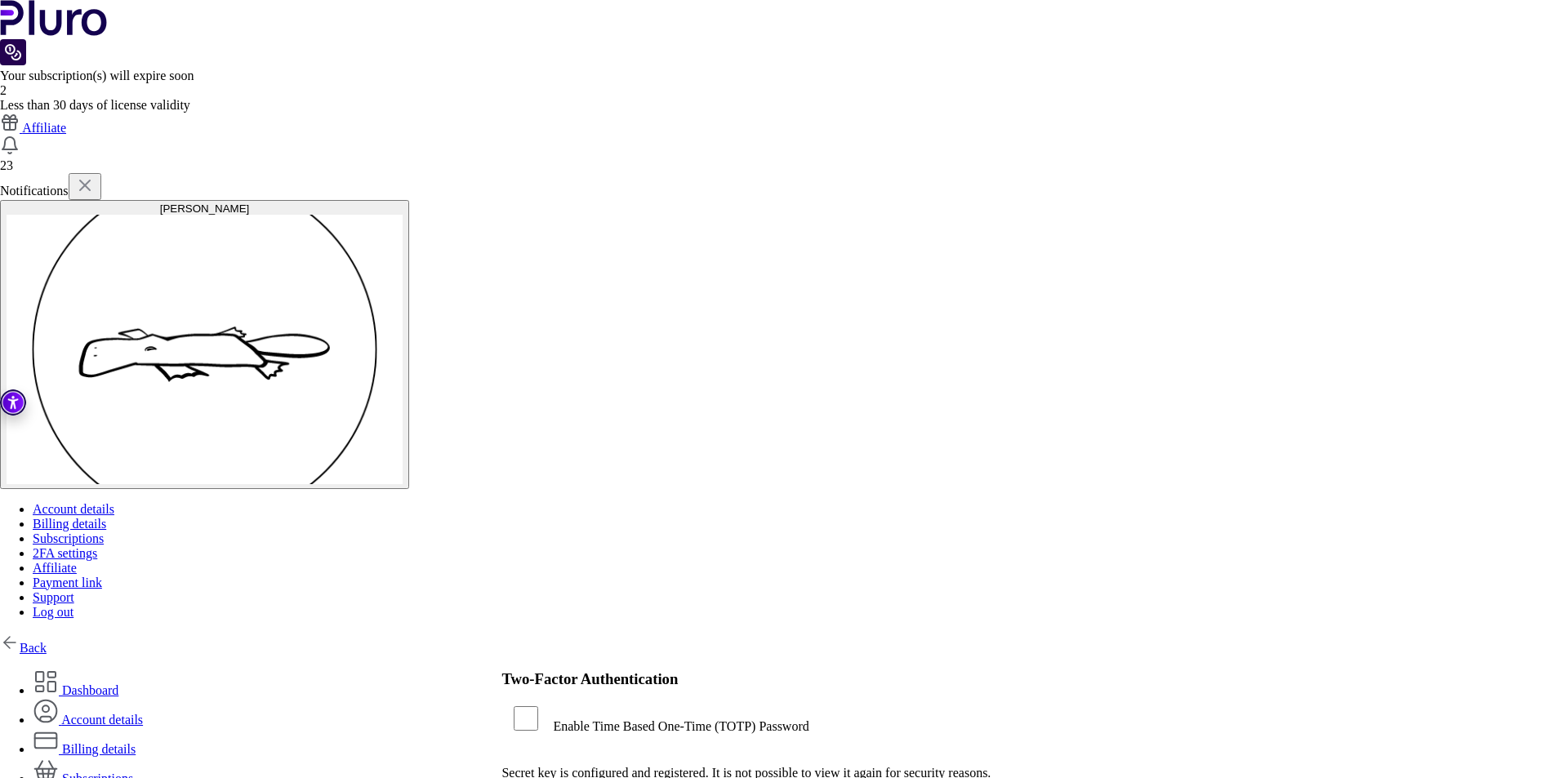
click at [118, 683] on link "Dashboard" at bounding box center [76, 690] width 86 height 14
